Goal: Information Seeking & Learning: Learn about a topic

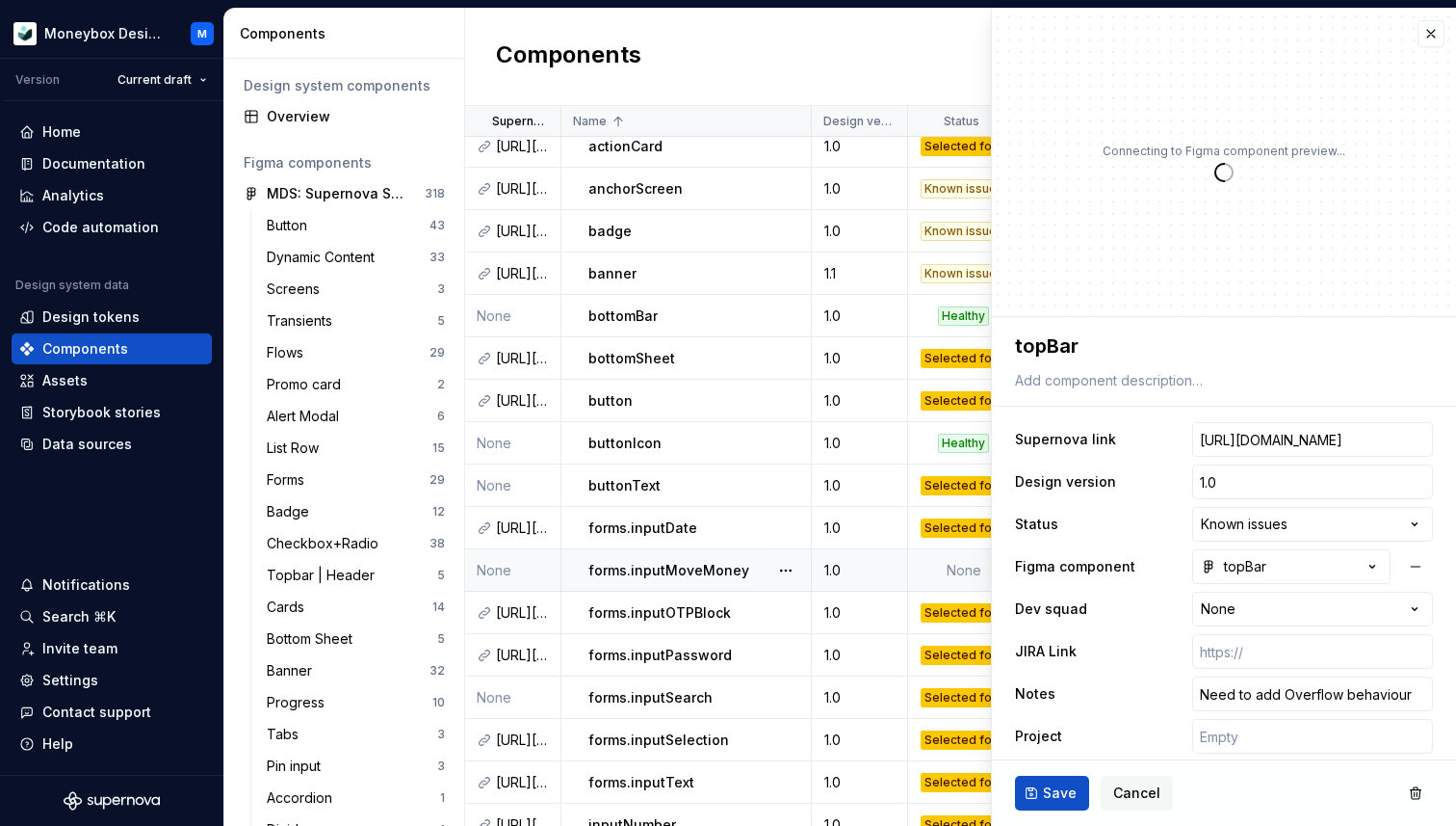
scroll to position [57, 0]
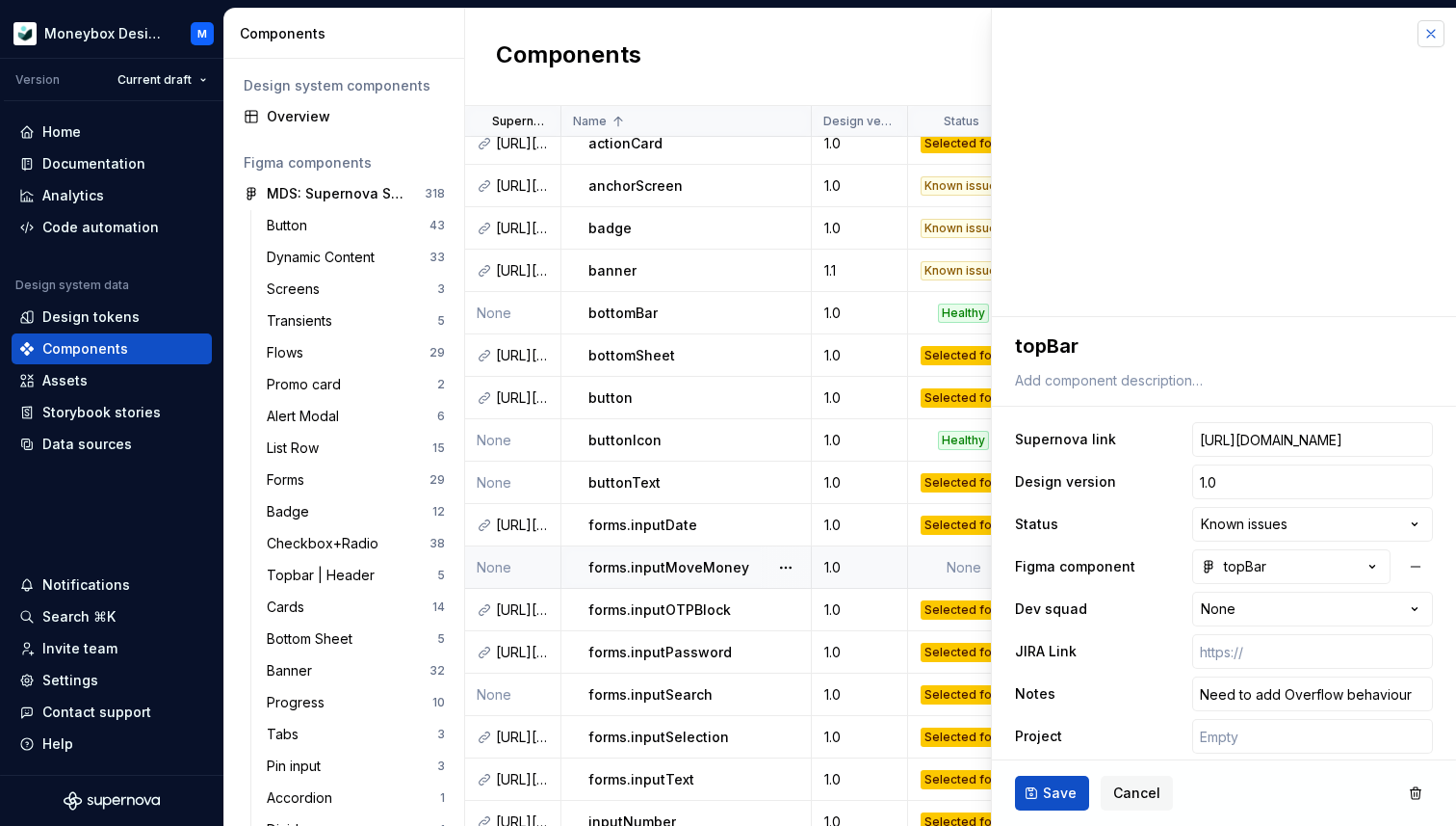
click at [1429, 31] on button "button" at bounding box center [1432, 34] width 27 height 27
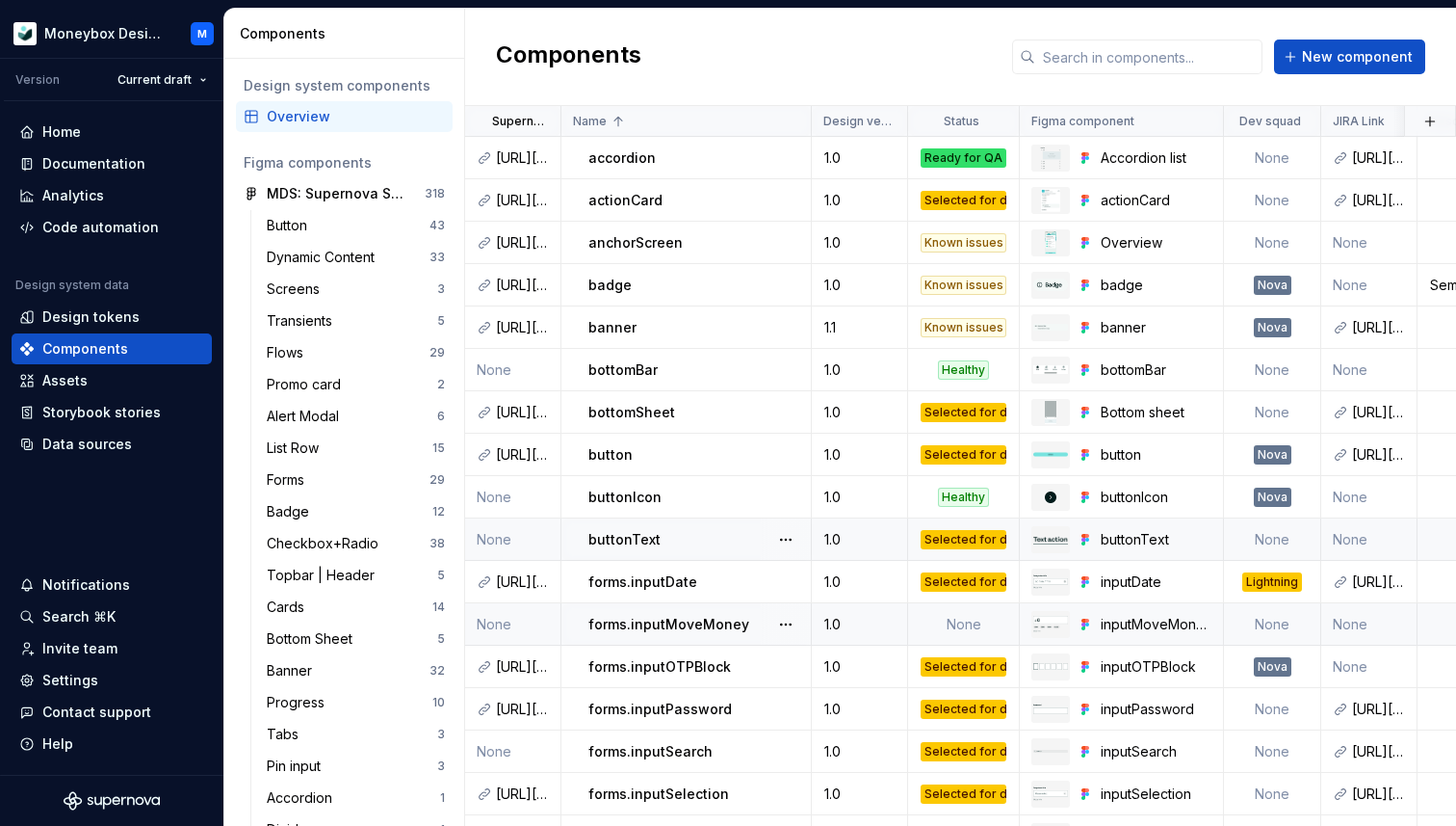
click at [644, 535] on p "buttonText" at bounding box center [624, 539] width 73 height 19
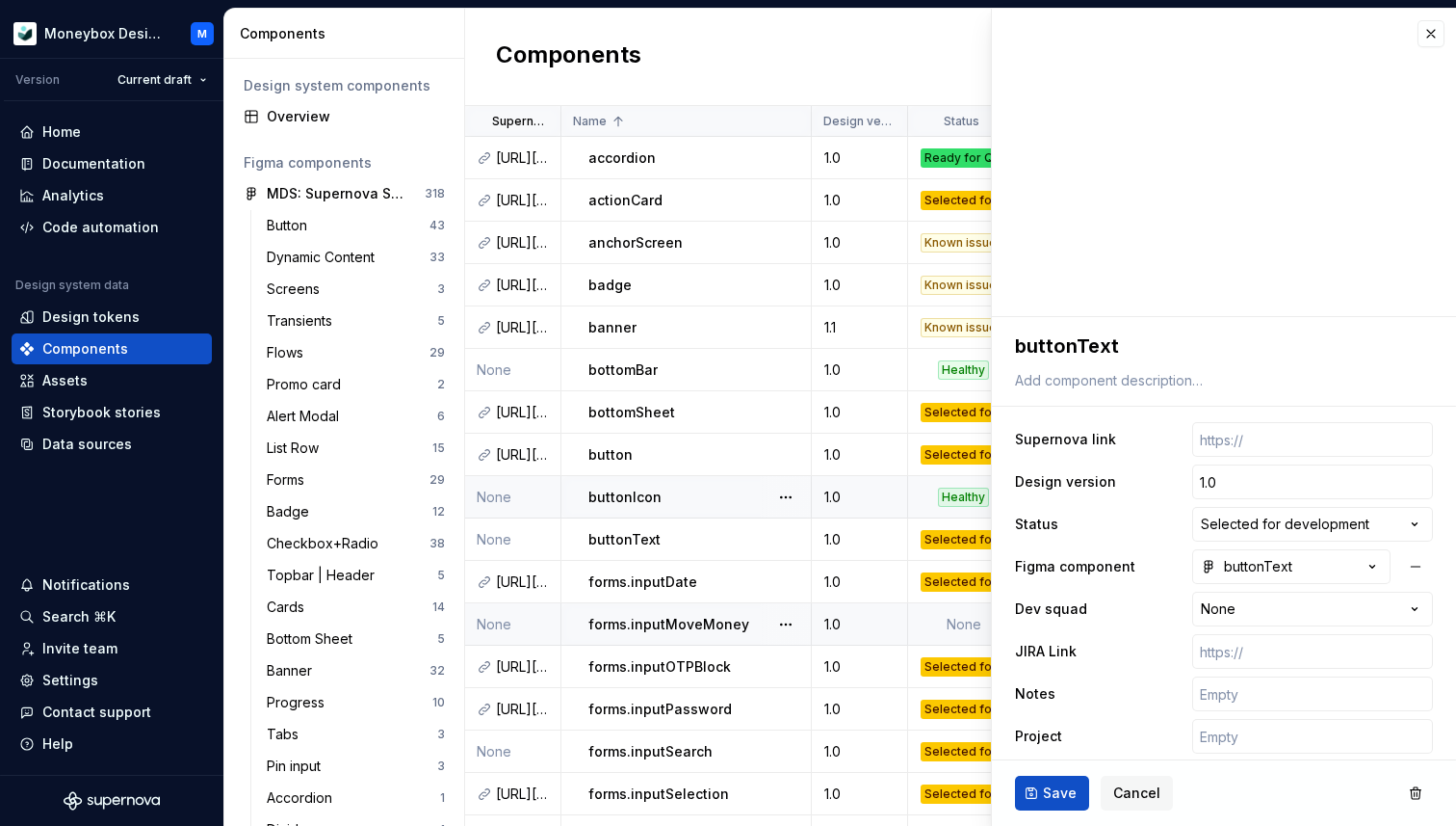
click at [642, 496] on p "buttonIcon" at bounding box center [625, 497] width 74 height 19
click at [626, 376] on p "bottomBar" at bounding box center [623, 370] width 70 height 19
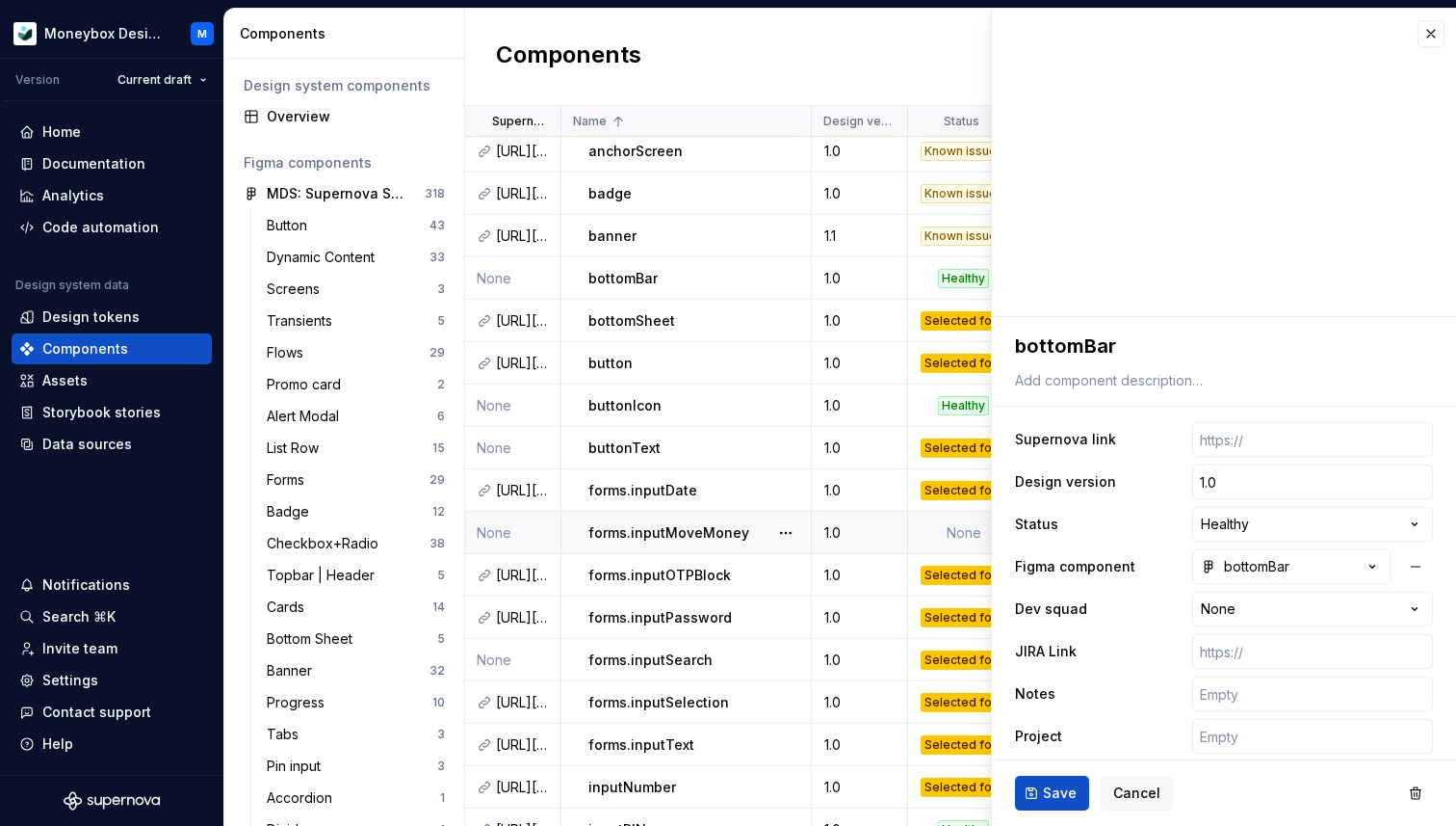
scroll to position [105, 0]
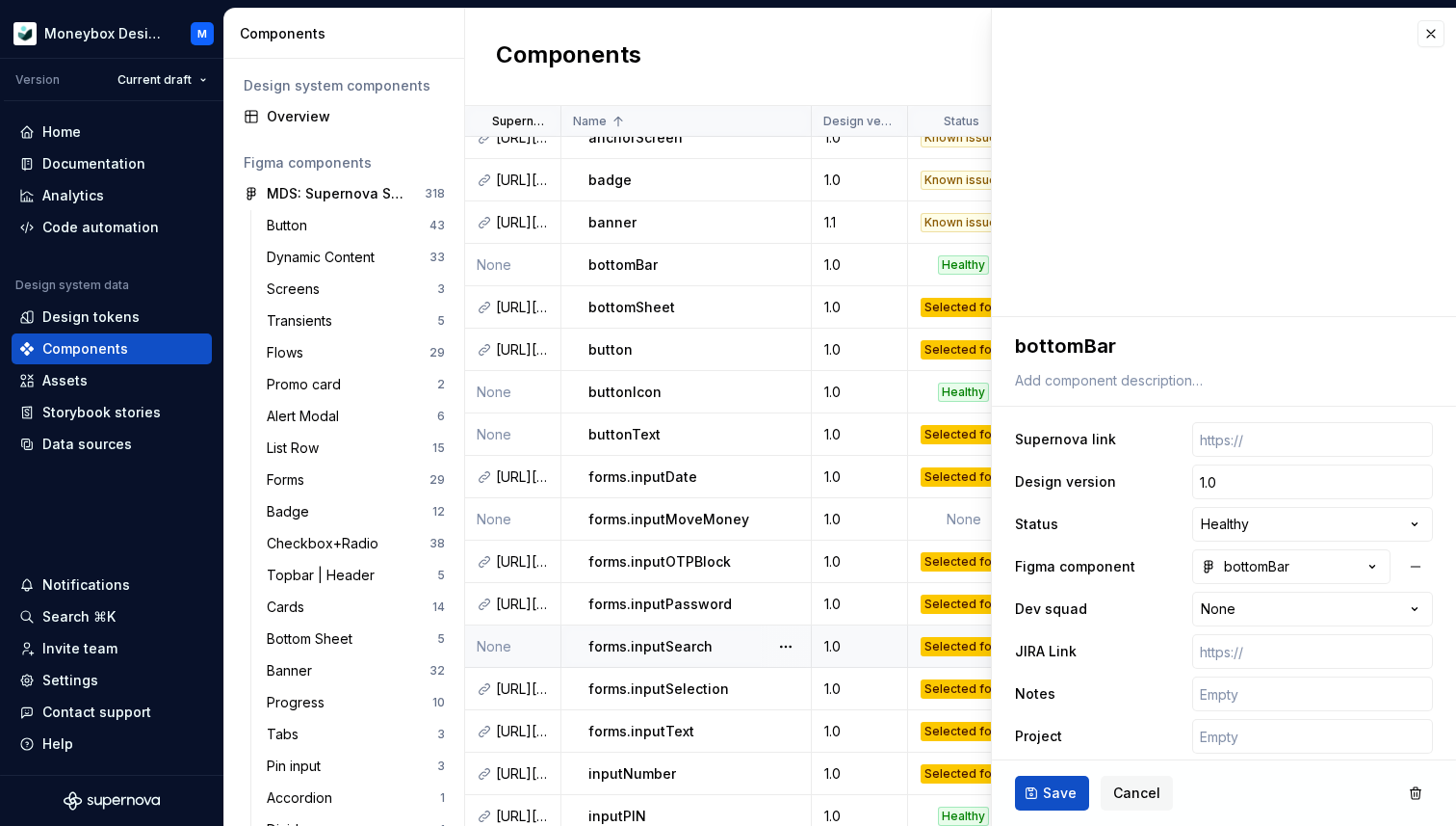
click at [638, 647] on p "forms.inputSearch" at bounding box center [651, 647] width 124 height 19
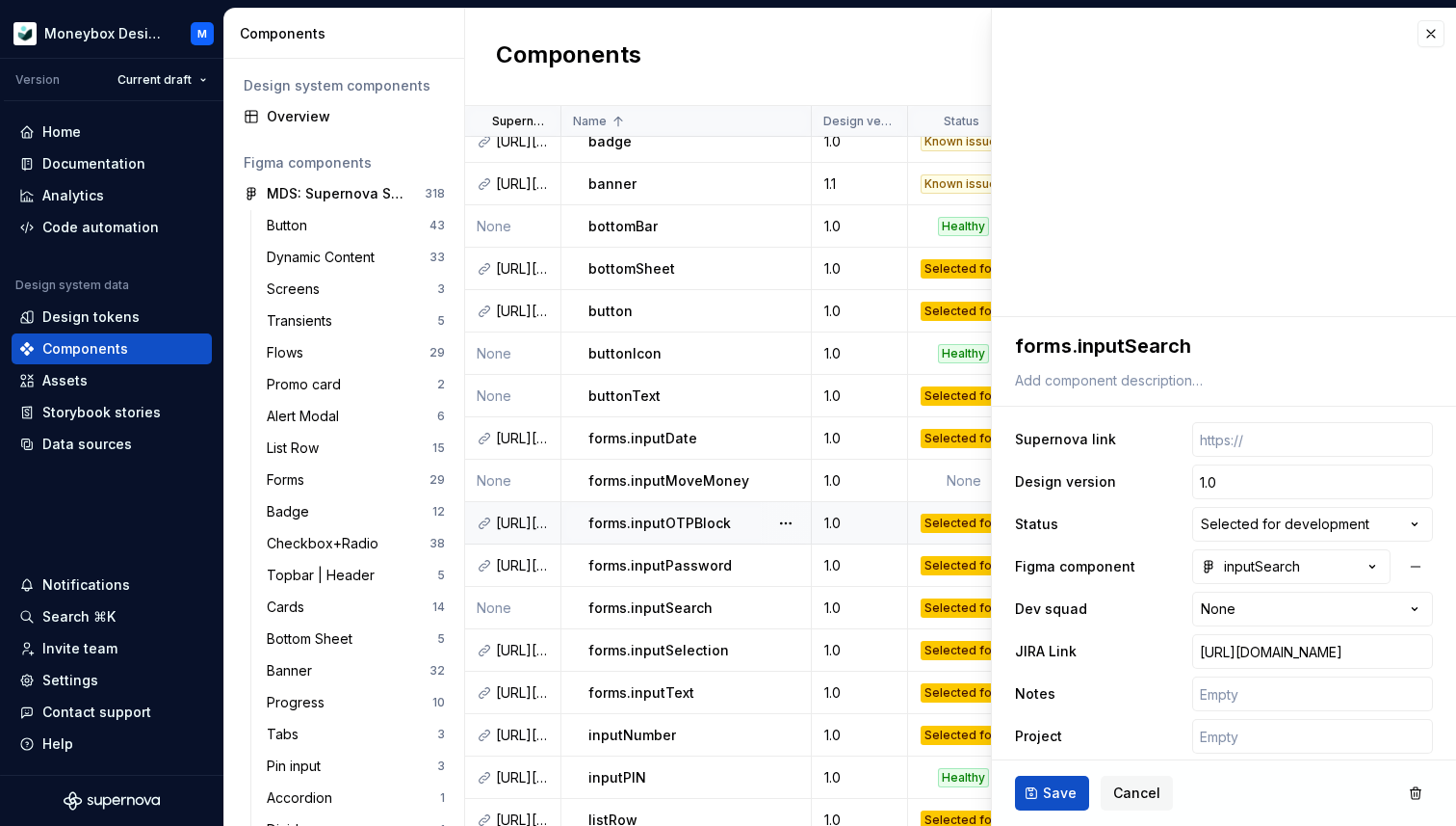
scroll to position [154, 0]
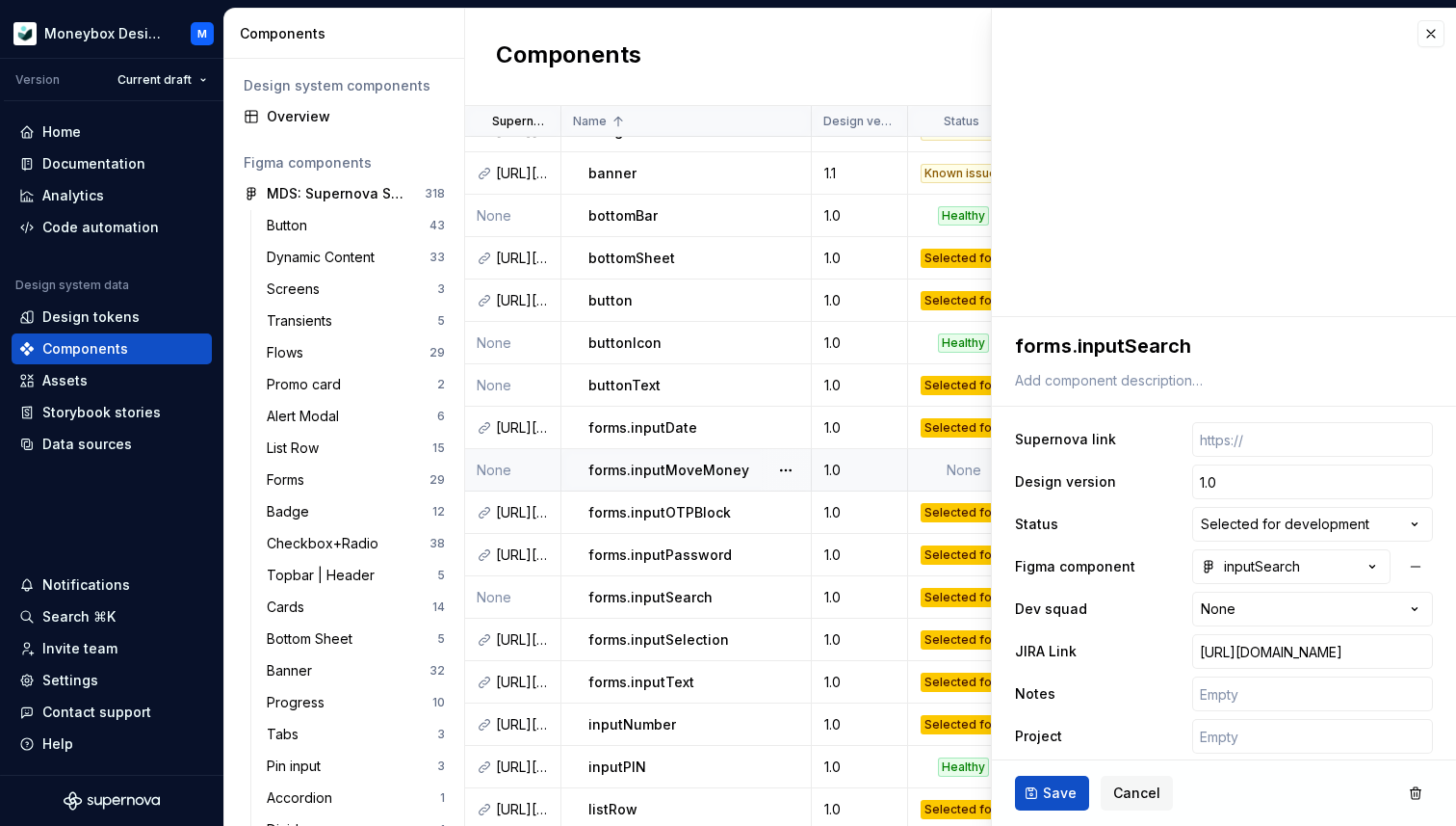
click at [663, 474] on p "forms.inputMoveMoney" at bounding box center [669, 471] width 161 height 19
click at [1429, 33] on button "button" at bounding box center [1432, 34] width 27 height 27
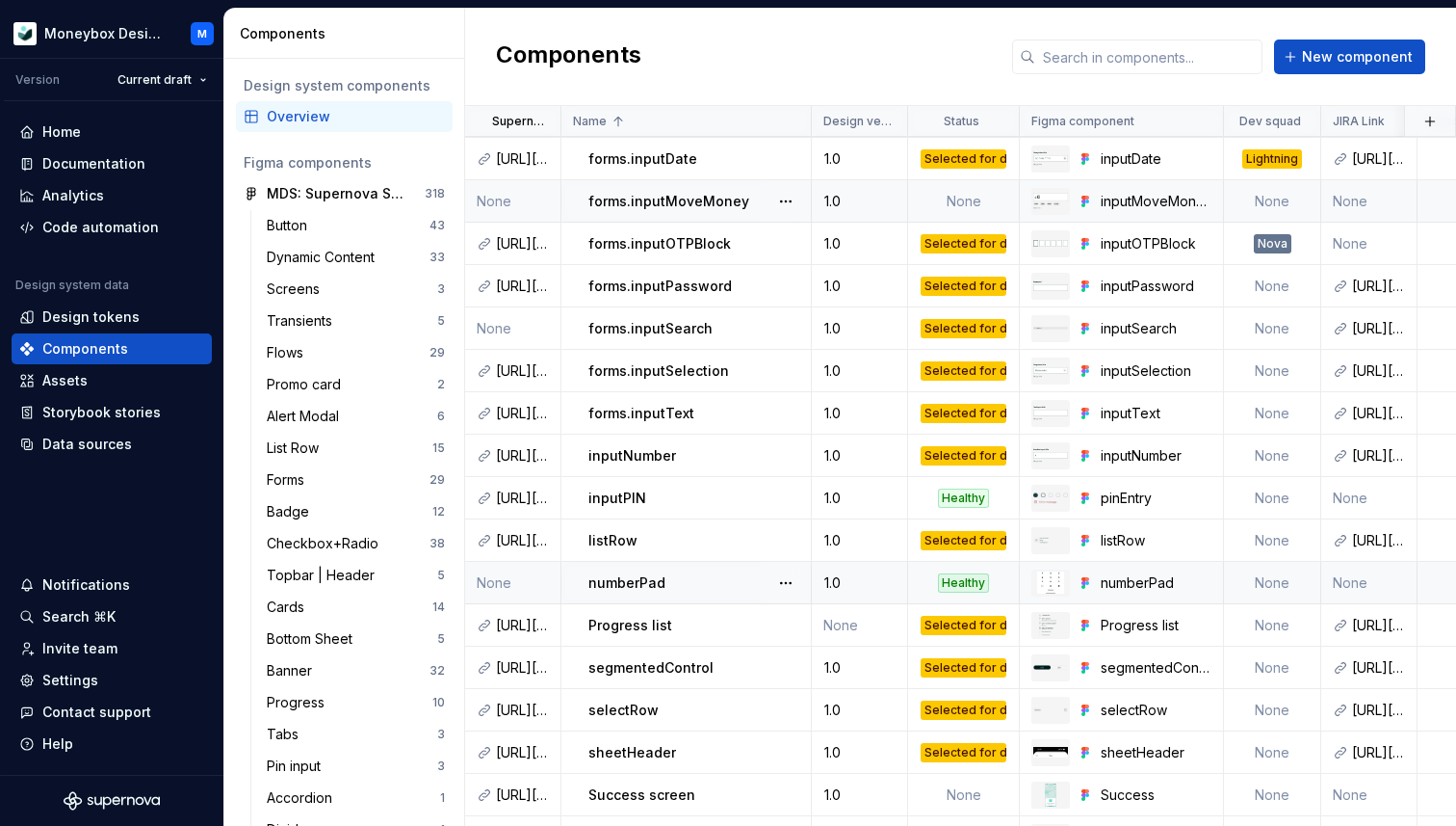
scroll to position [498, 0]
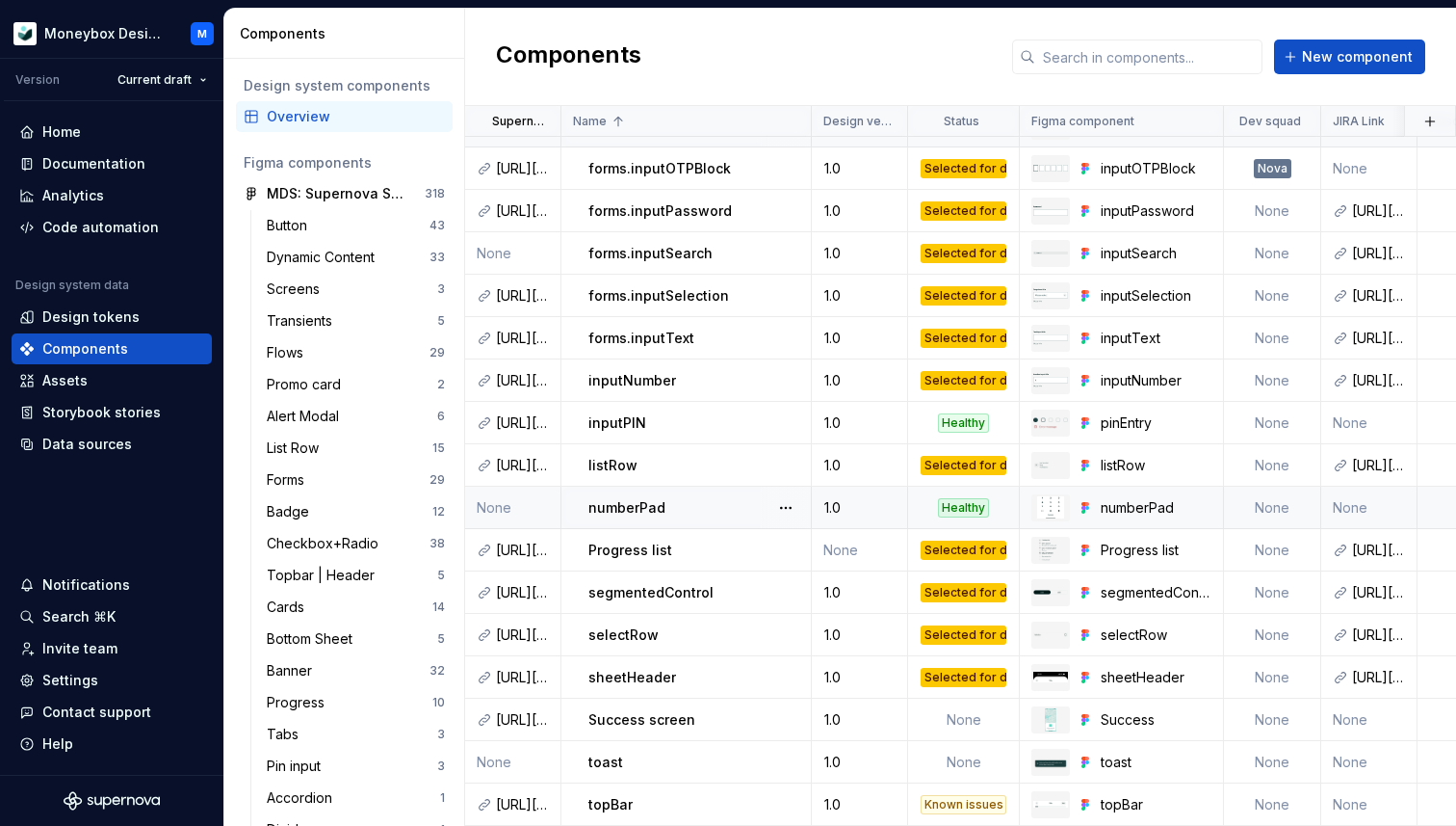
click at [639, 509] on p "numberPad" at bounding box center [627, 507] width 77 height 19
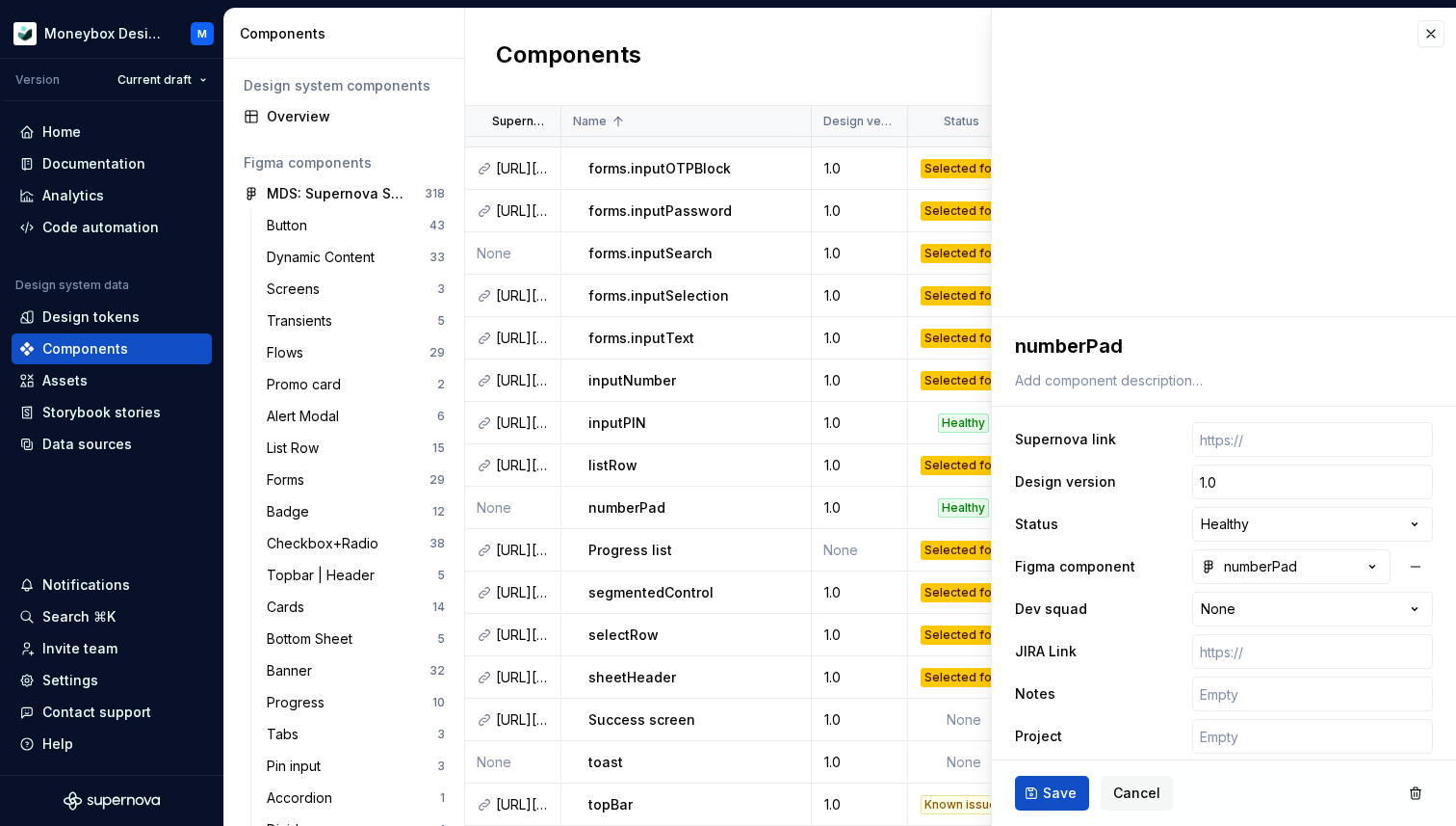
type textarea "*"
click at [1426, 40] on button "button" at bounding box center [1432, 34] width 27 height 27
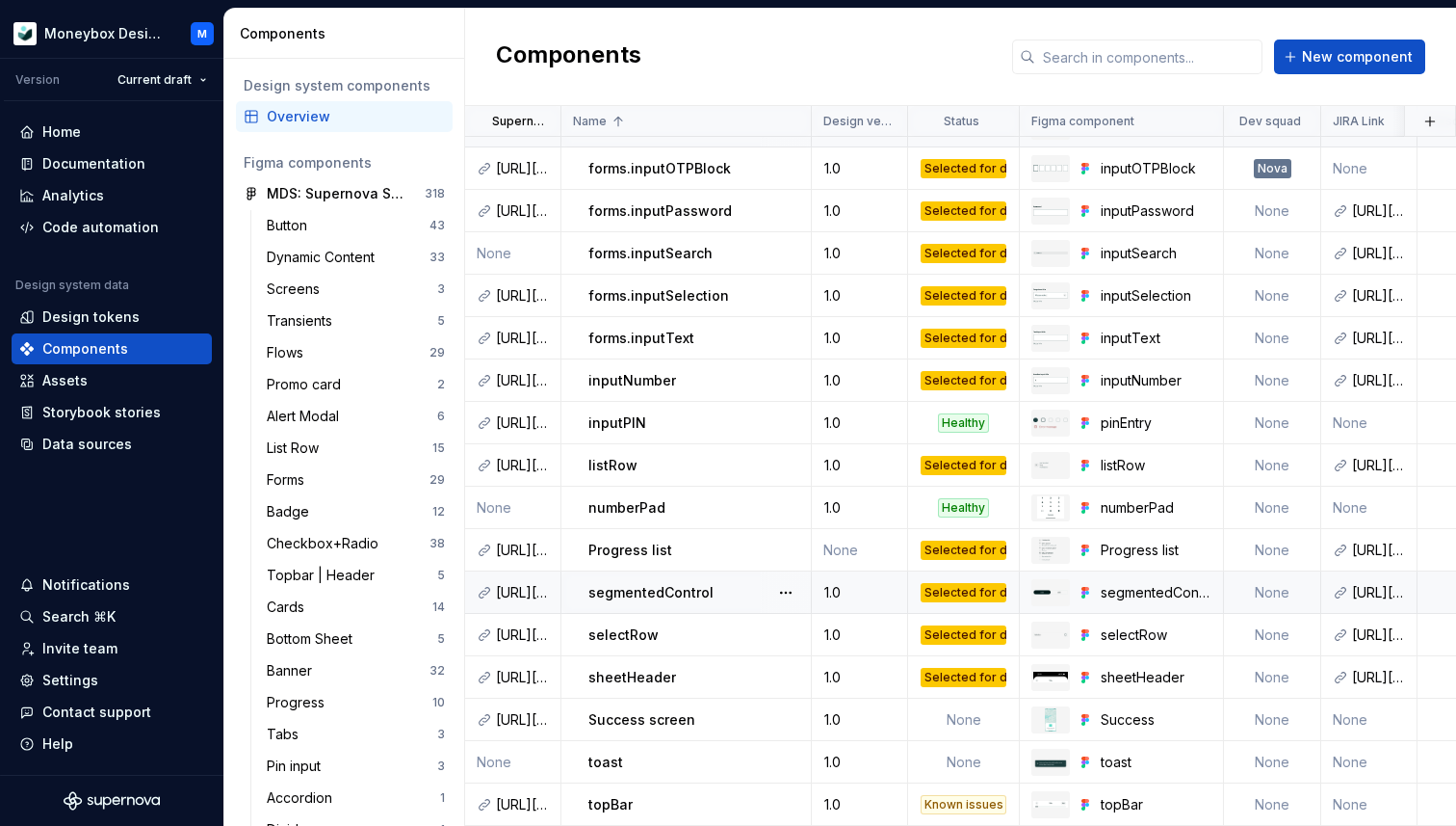
scroll to position [153, 0]
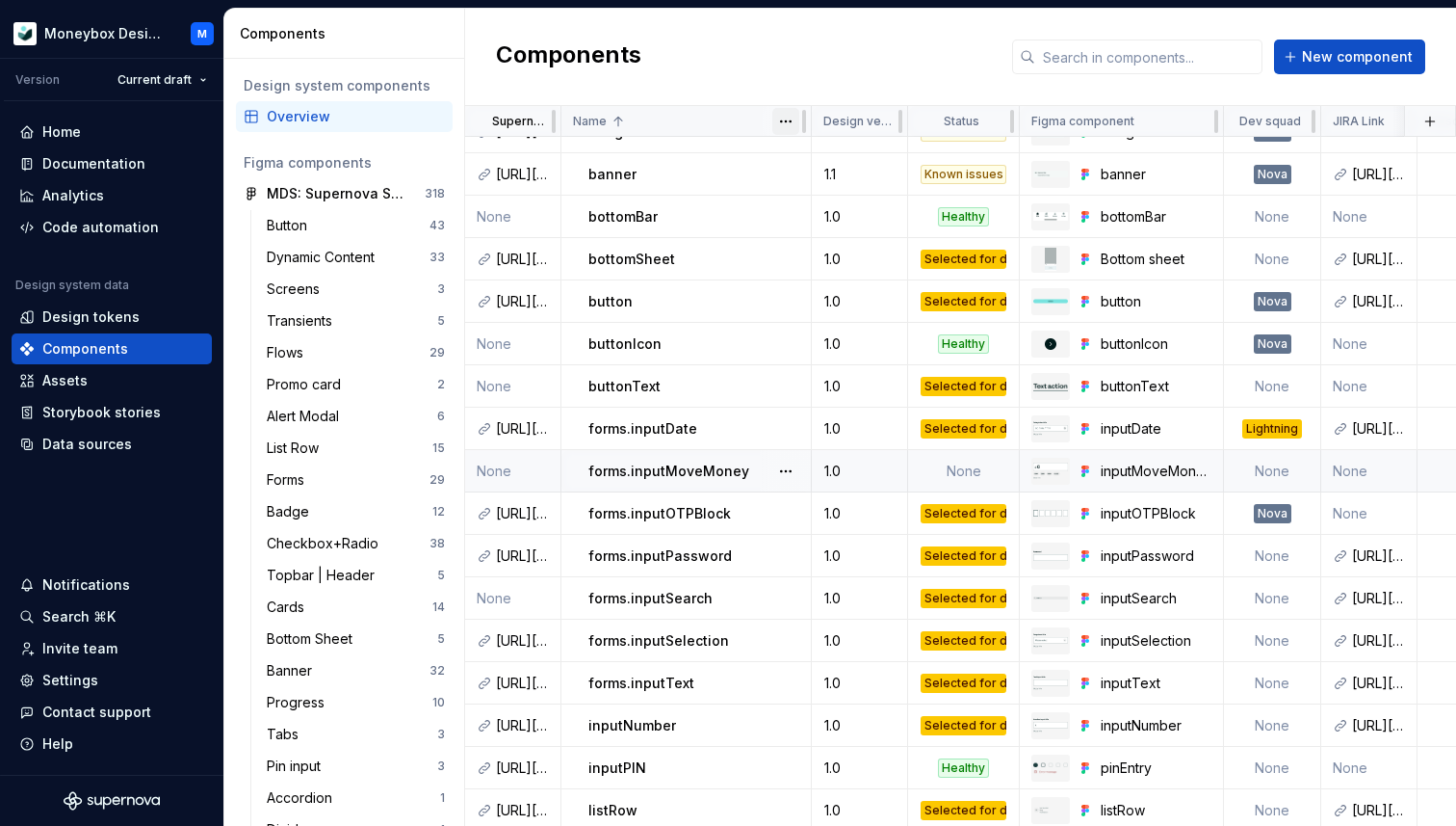
click at [785, 121] on html "Moneybox Design System M Version Current draft Home Documentation Analytics Cod…" at bounding box center [728, 413] width 1456 height 826
click at [785, 122] on html "Moneybox Design System M Version Current draft Home Documentation Analytics Cod…" at bounding box center [728, 413] width 1456 height 826
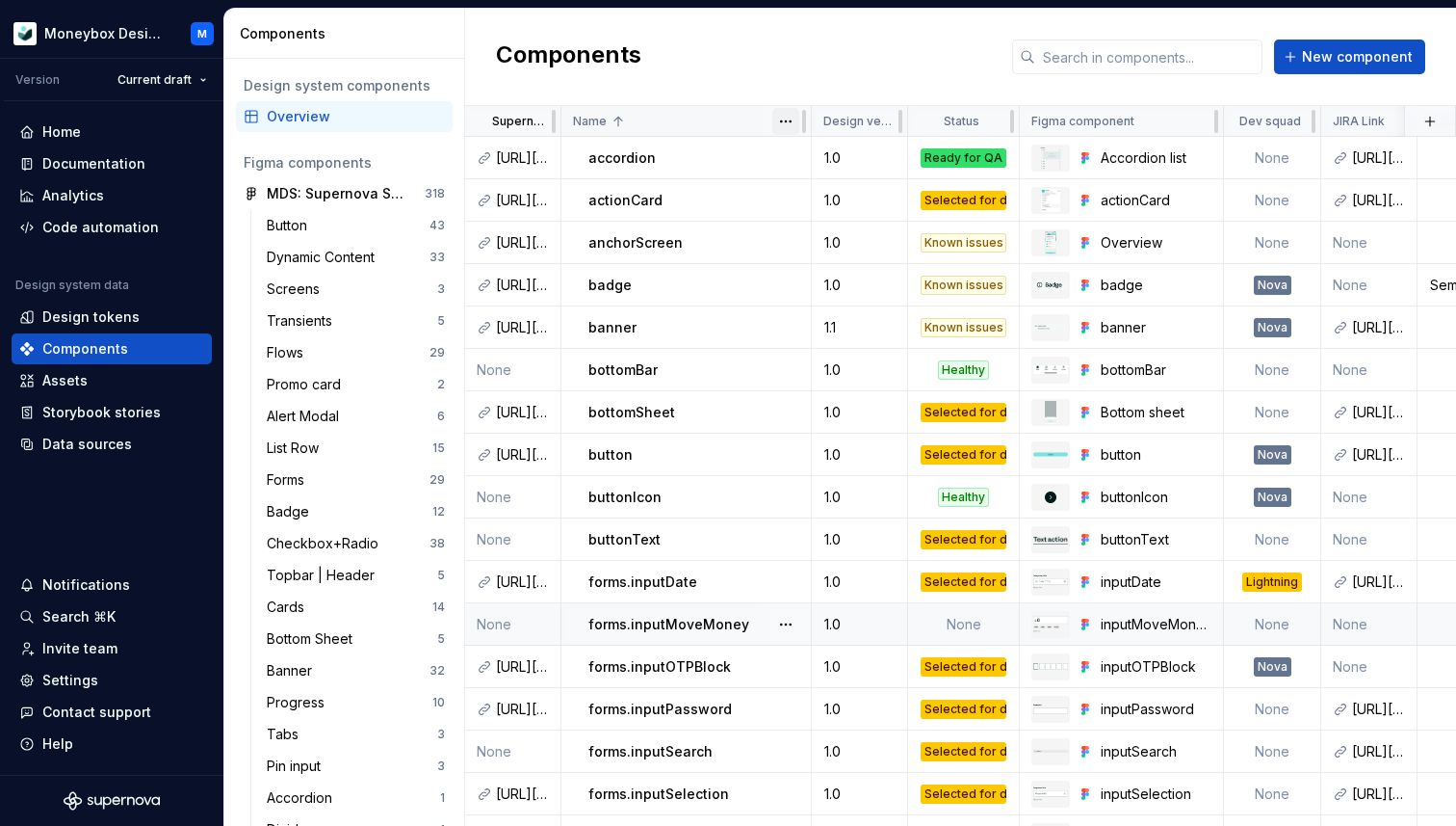
click at [786, 121] on html "Moneybox Design System M Version Current draft Home Documentation Analytics Cod…" at bounding box center [728, 413] width 1456 height 826
click at [533, 119] on html "Moneybox Design System M Version Current draft Home Documentation Analytics Cod…" at bounding box center [728, 413] width 1456 height 826
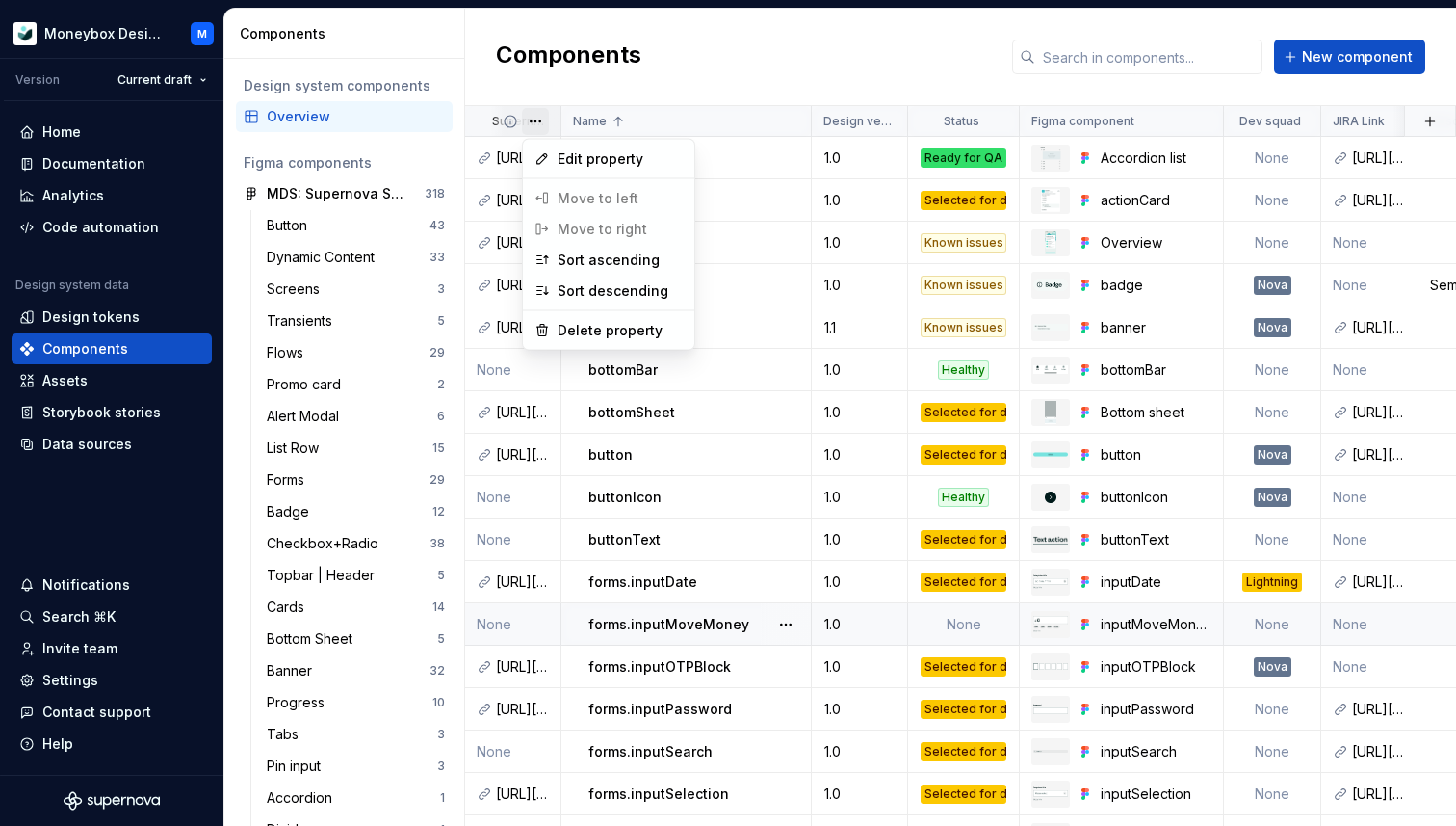
click at [534, 118] on html "Moneybox Design System M Version Current draft Home Documentation Analytics Cod…" at bounding box center [728, 413] width 1456 height 826
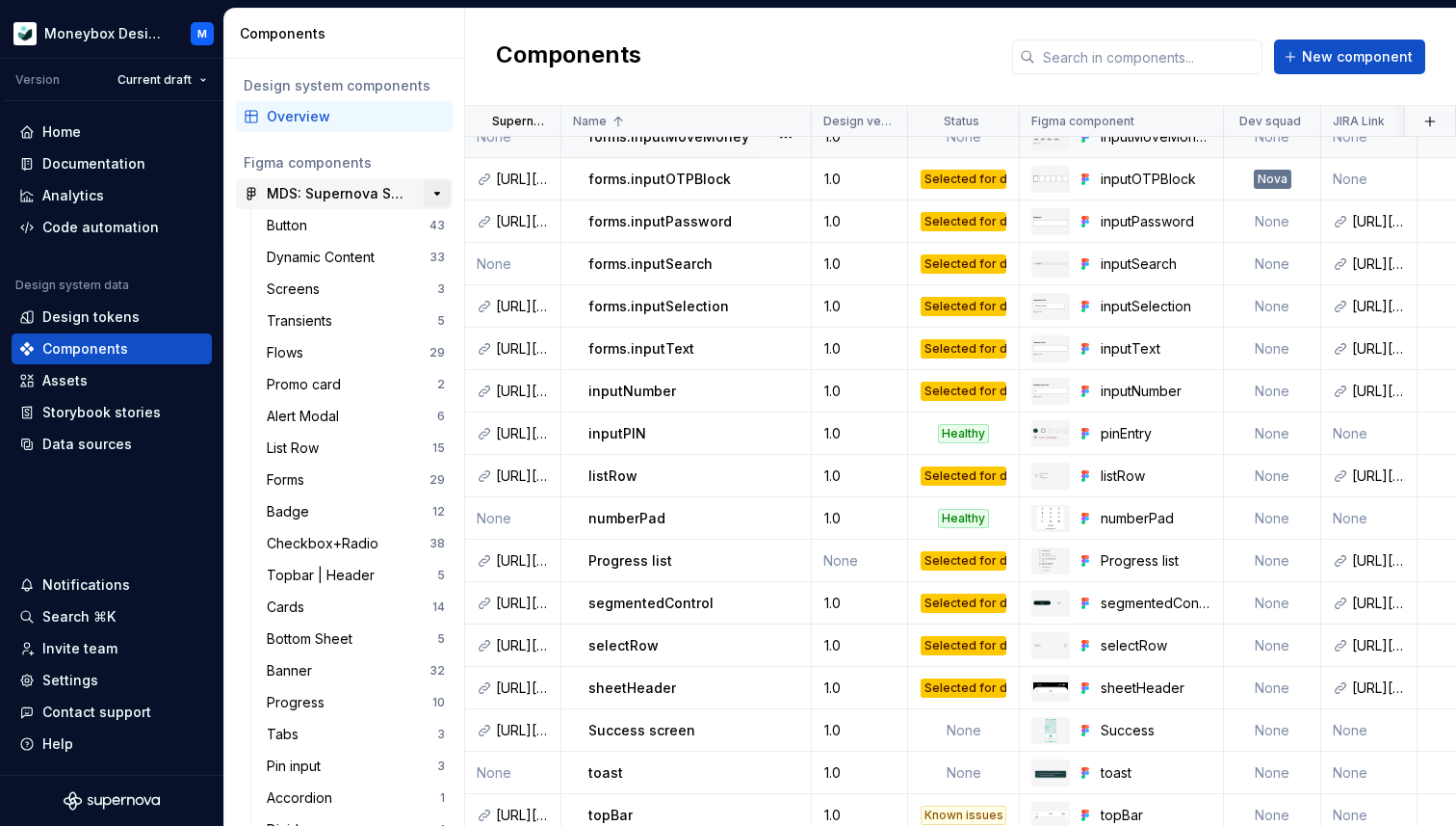
click at [436, 193] on button "button" at bounding box center [438, 194] width 27 height 27
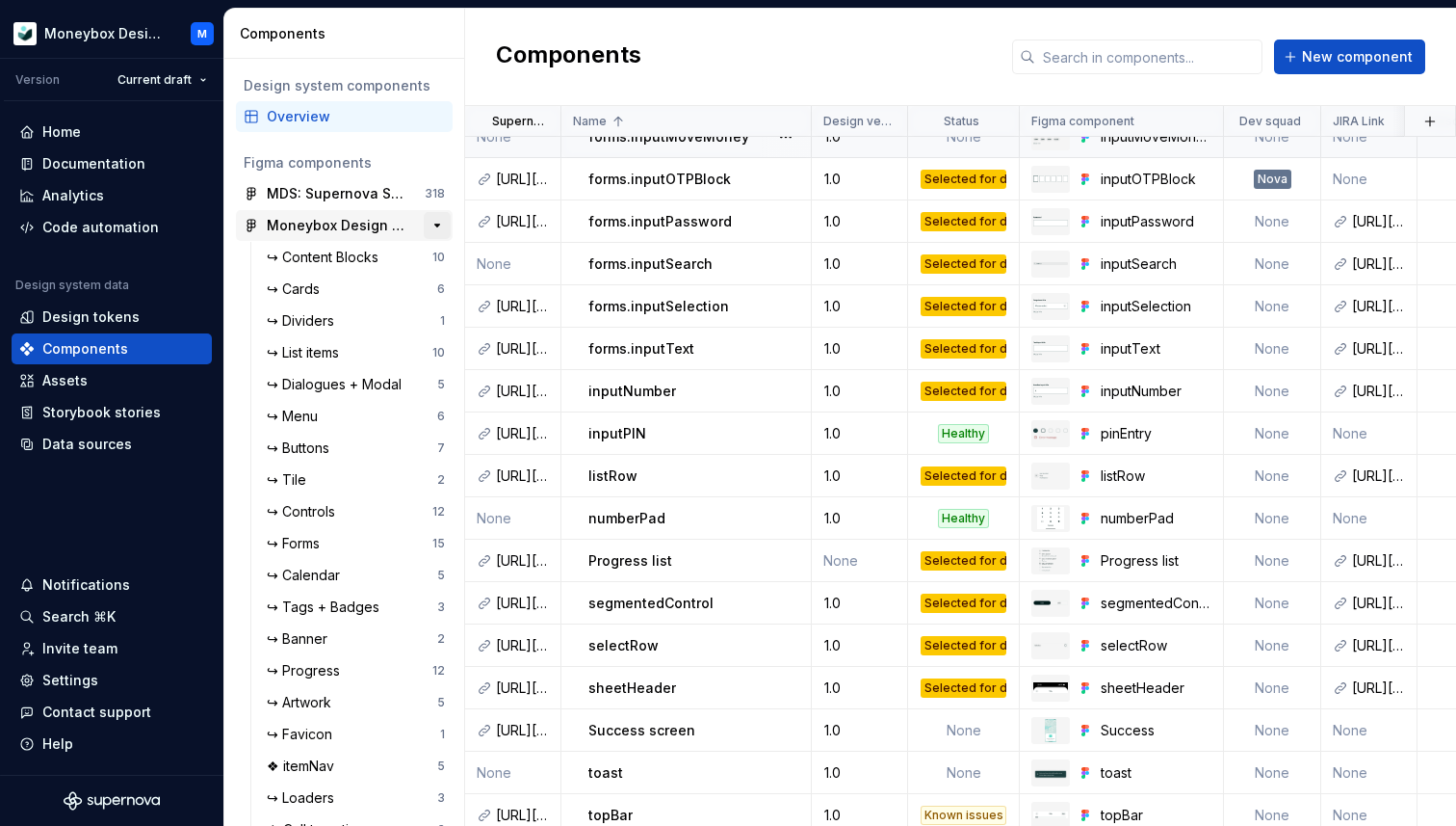
click at [435, 229] on button "button" at bounding box center [438, 226] width 27 height 27
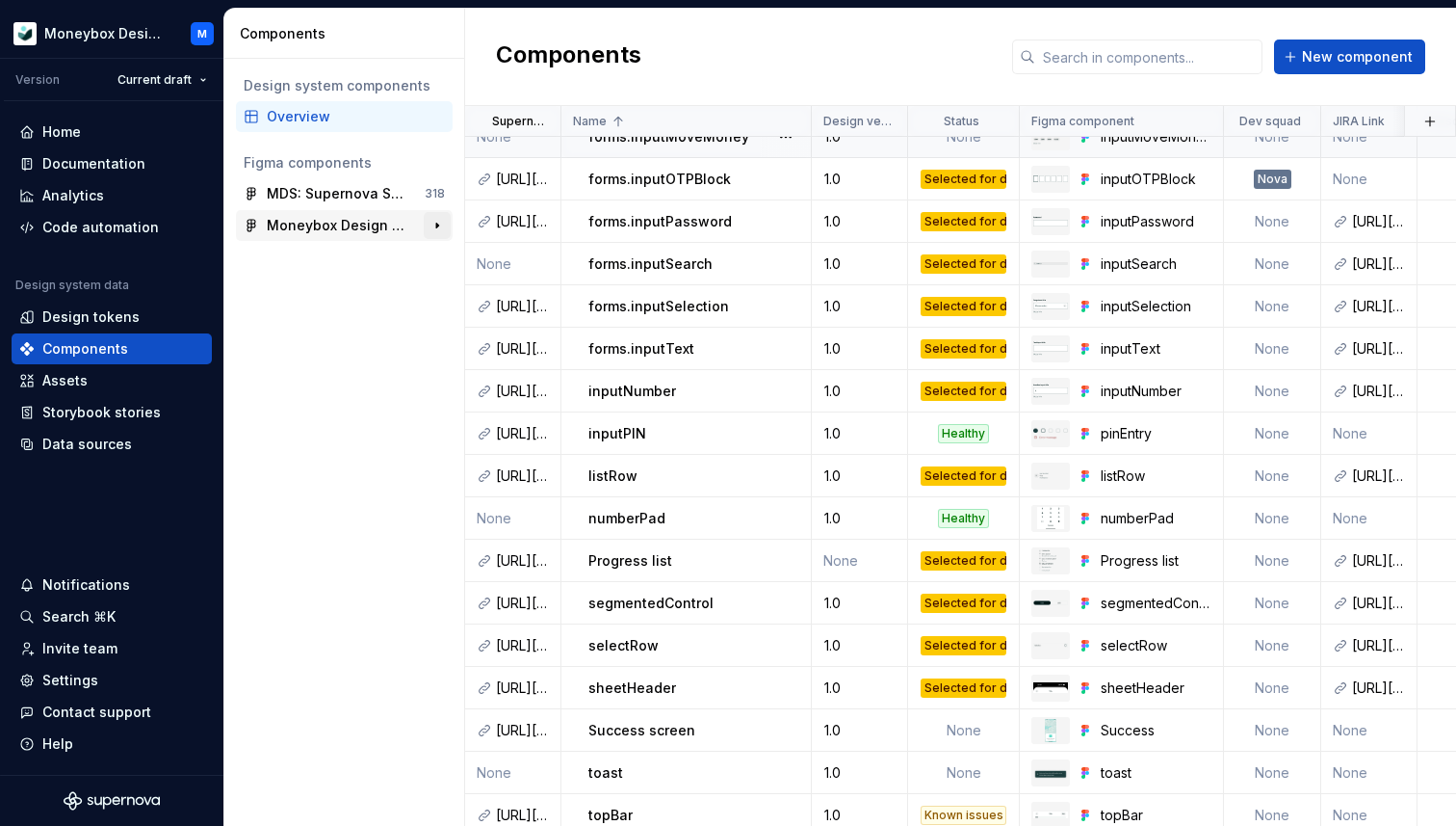
click at [433, 224] on button "button" at bounding box center [438, 226] width 27 height 27
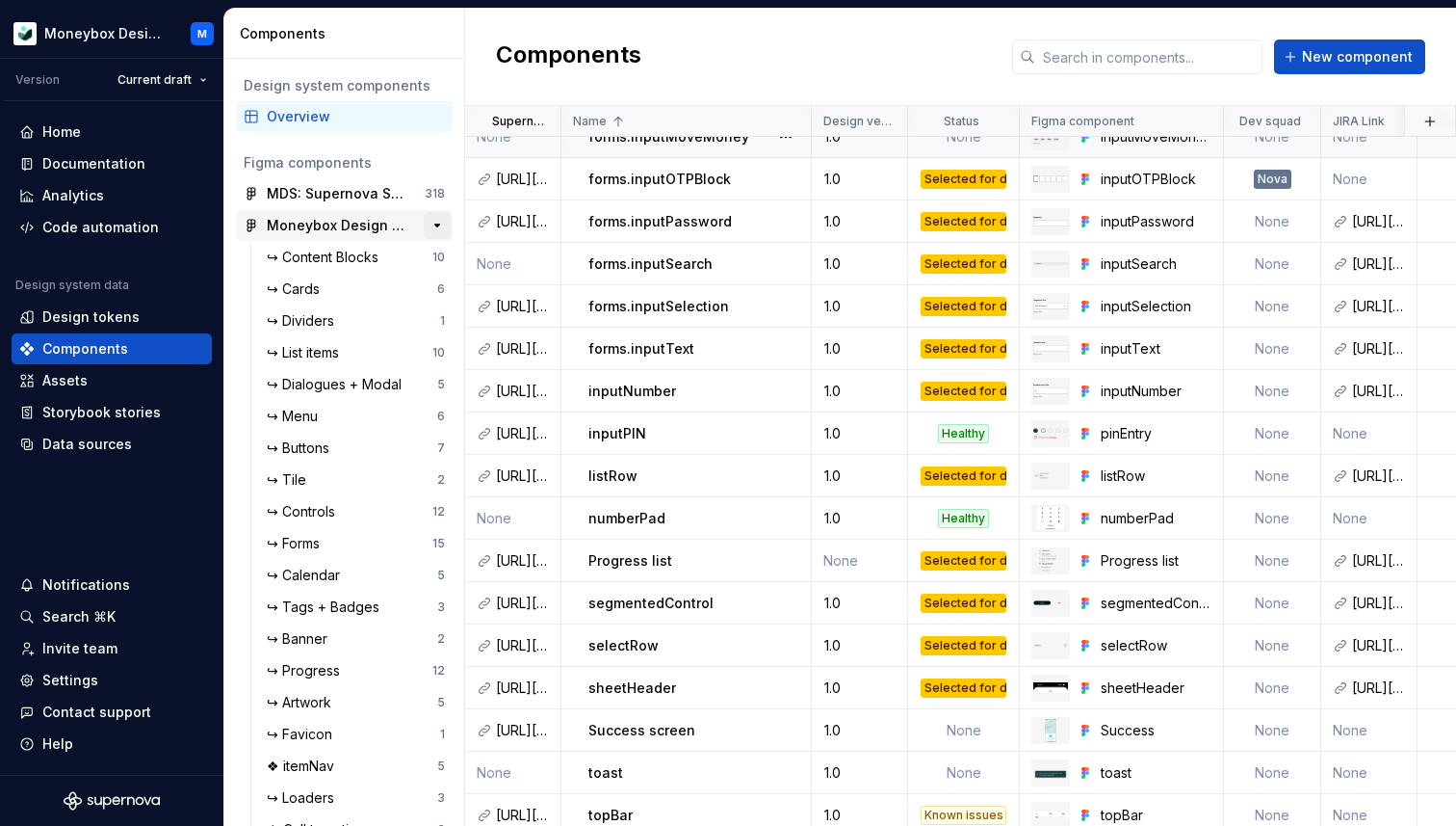
click at [433, 232] on button "button" at bounding box center [438, 226] width 27 height 27
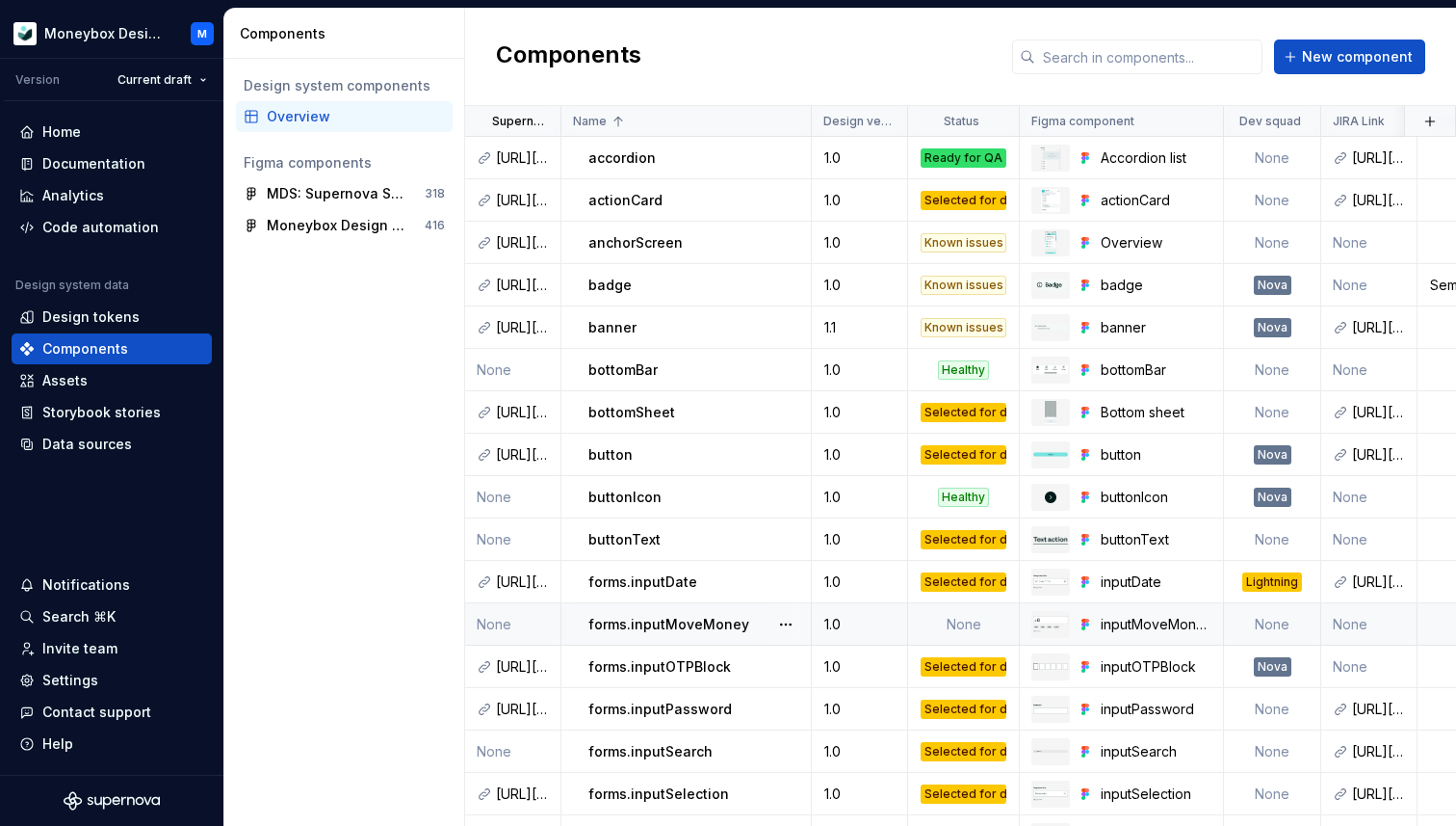
click at [352, 349] on div "Design system components Overview Figma components MDS: Supernova Sync 318 Mone…" at bounding box center [345, 443] width 240 height 767
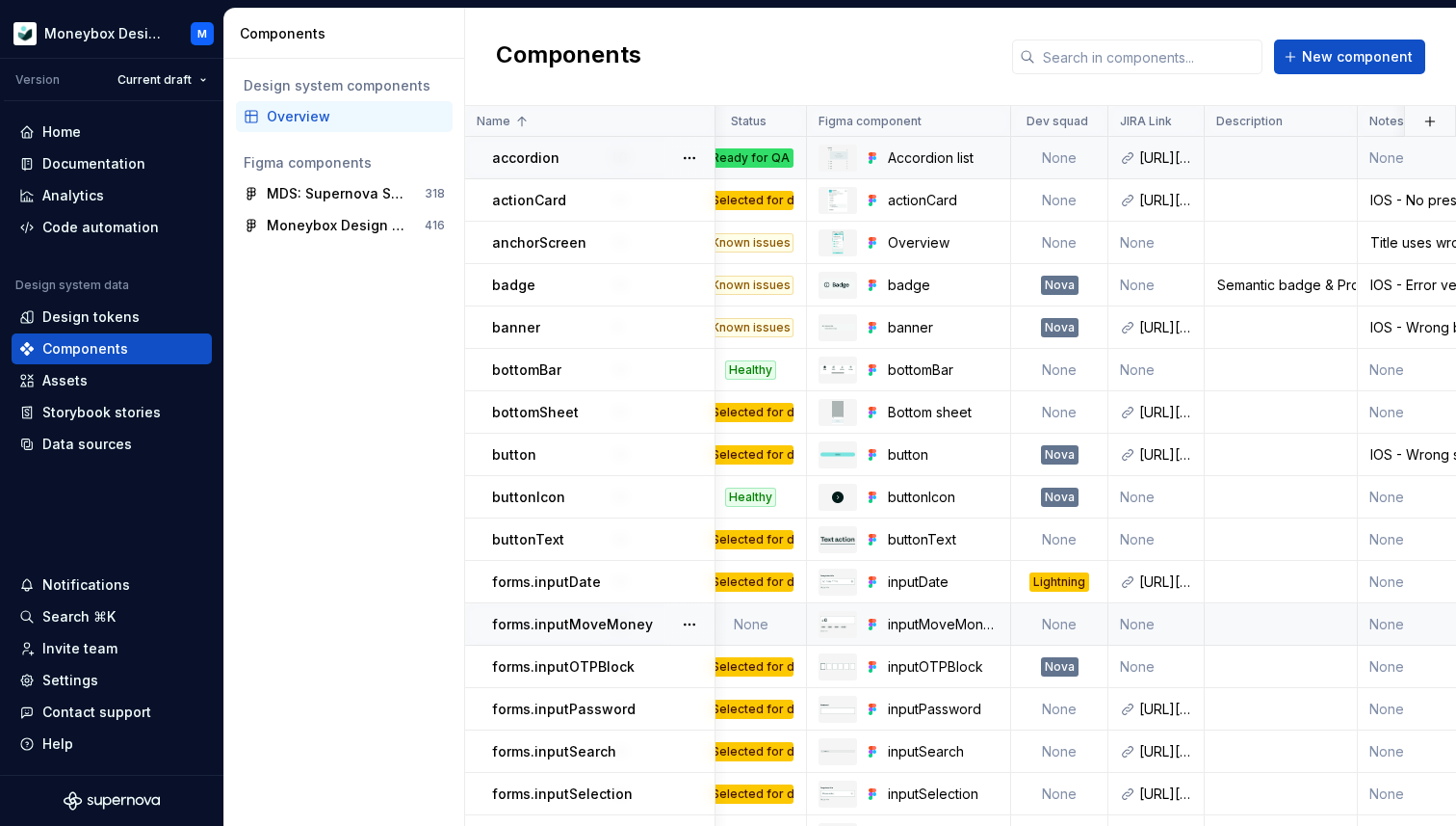
scroll to position [0, 321]
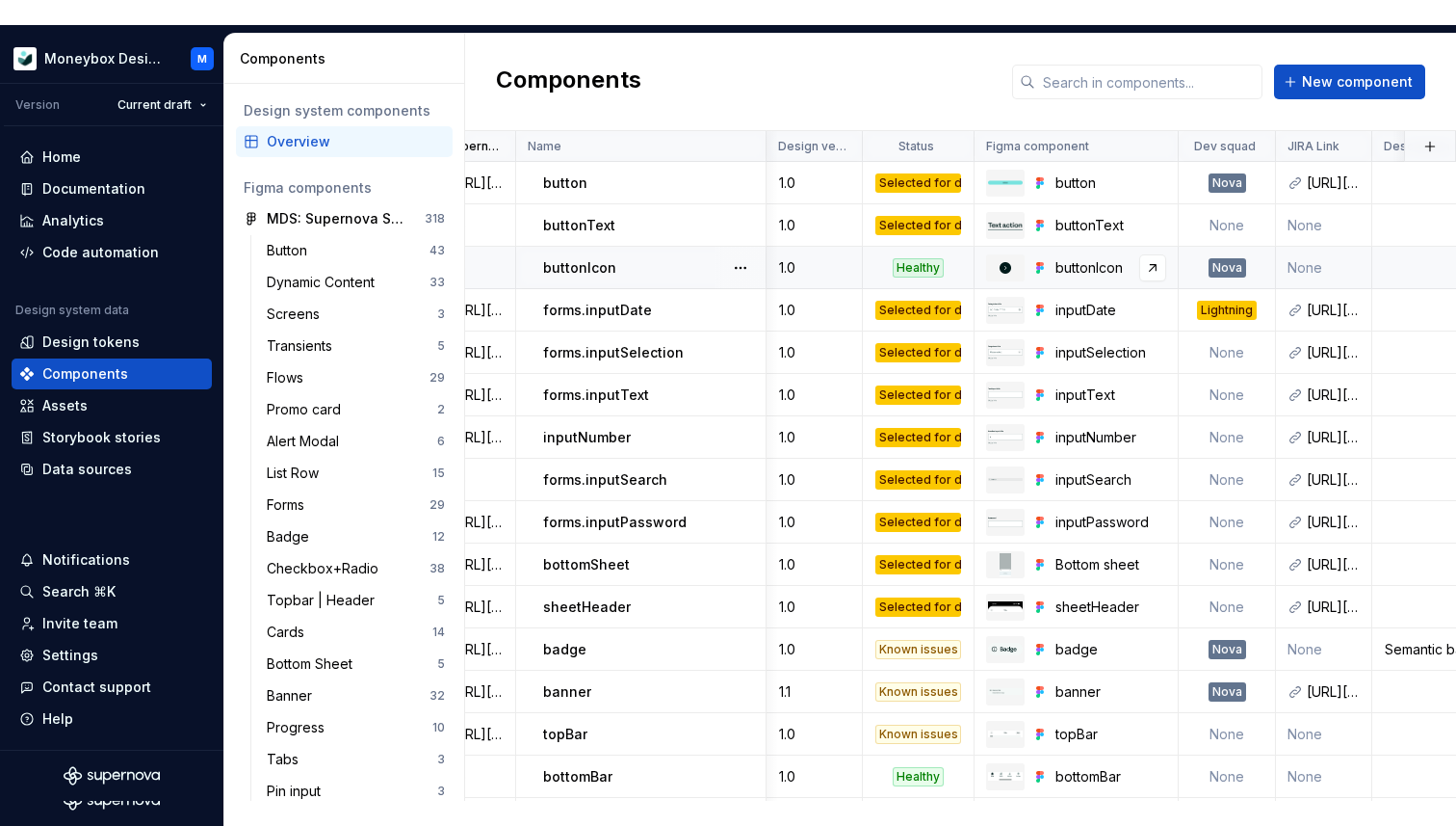
scroll to position [0, 16]
